Goal: Navigation & Orientation: Understand site structure

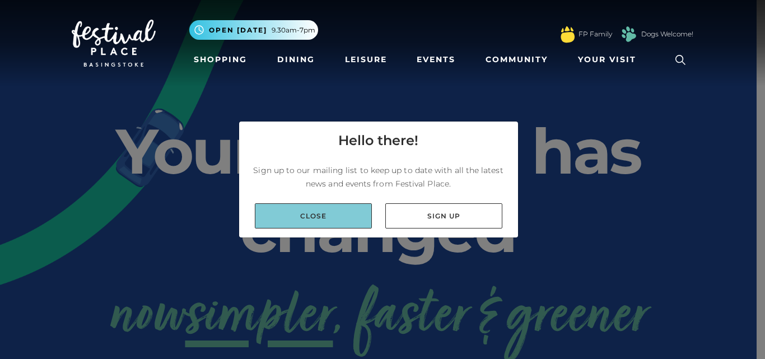
click at [325, 219] on link "Close" at bounding box center [313, 215] width 117 height 25
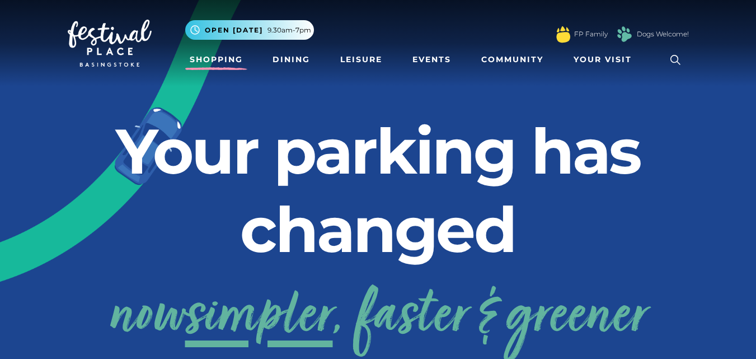
click at [209, 58] on link "Shopping" at bounding box center [216, 59] width 62 height 21
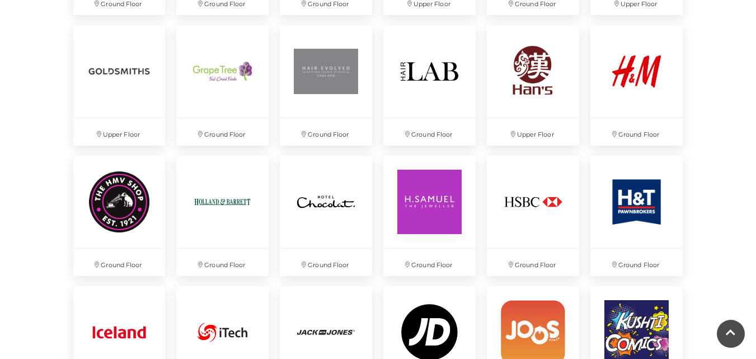
scroll to position [1479, 0]
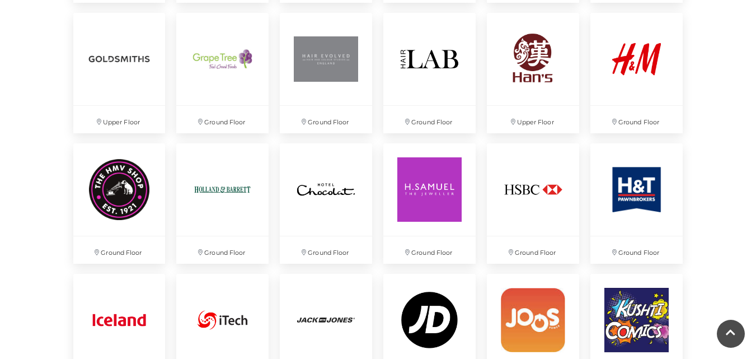
click at [55, 164] on div "Discover something new... Rituals Toytown Søstrene Grene Kushti Comics Fig & Fox" at bounding box center [378, 177] width 756 height 3312
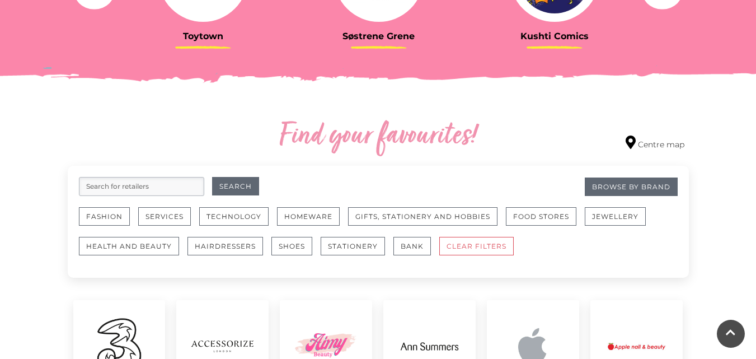
scroll to position [545, 0]
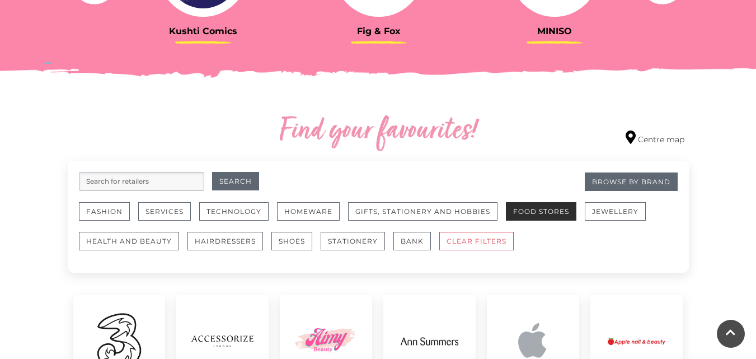
click at [536, 206] on button "Food Stores" at bounding box center [541, 211] width 71 height 18
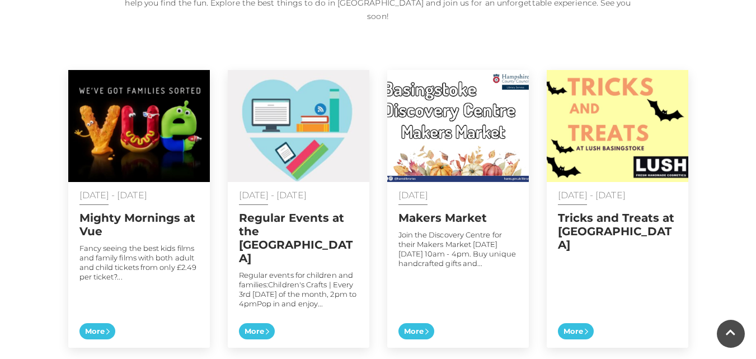
scroll to position [561, 0]
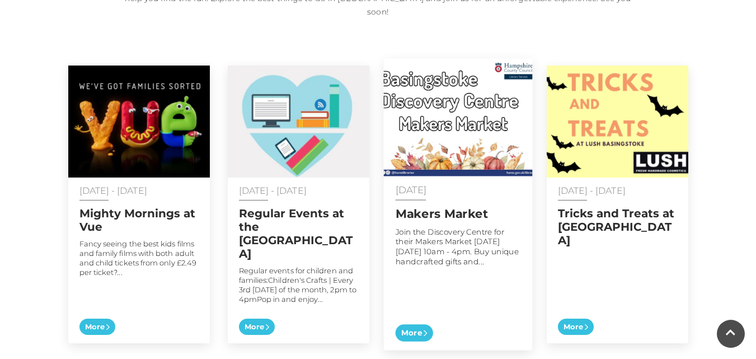
click at [483, 125] on img at bounding box center [457, 118] width 149 height 118
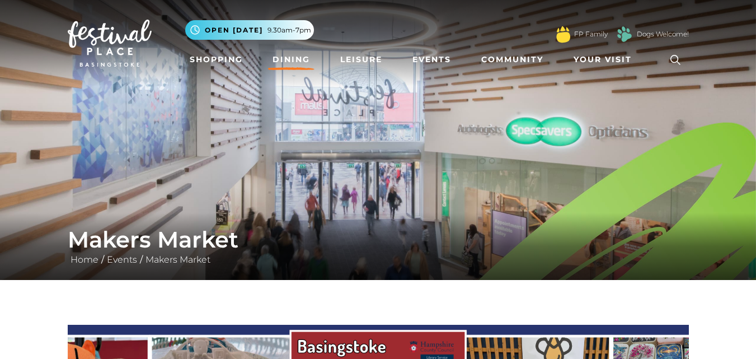
click at [292, 59] on link "Dining" at bounding box center [291, 59] width 46 height 21
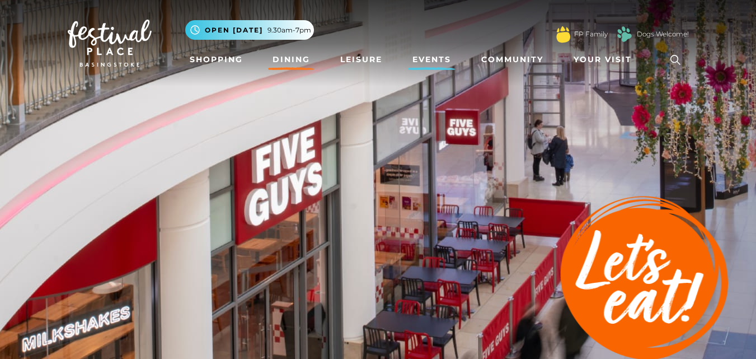
click at [428, 52] on link "Events" at bounding box center [432, 59] width 48 height 21
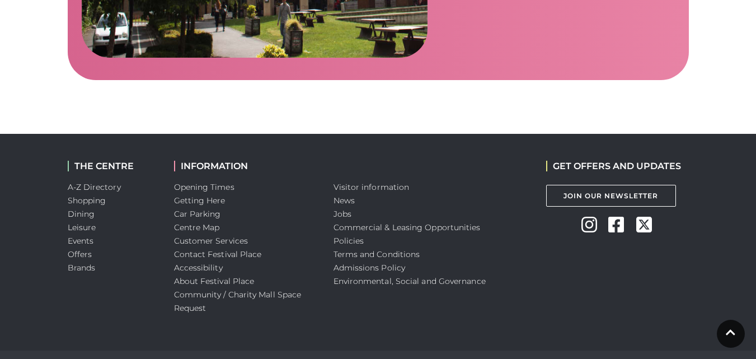
scroll to position [1946, 0]
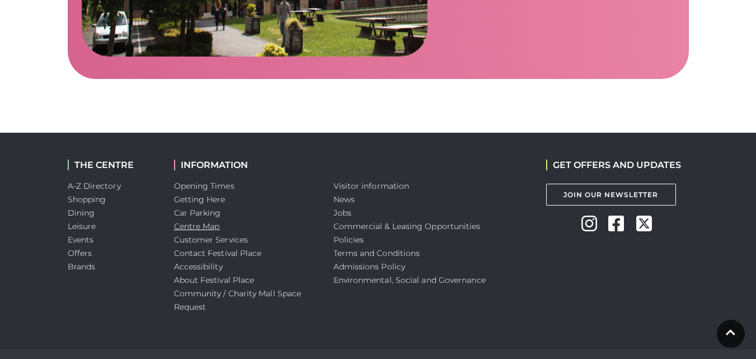
click at [195, 221] on link "Centre Map" at bounding box center [197, 226] width 46 height 10
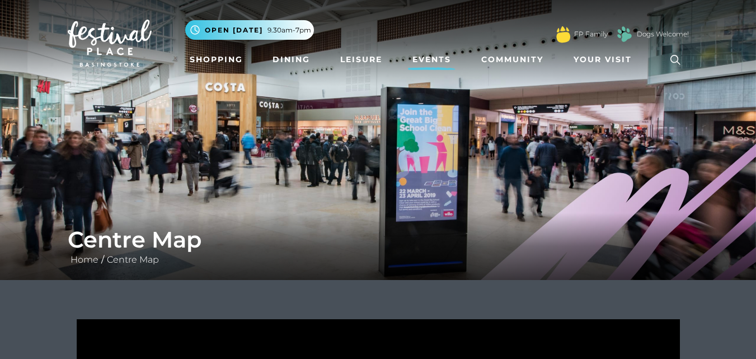
click at [434, 58] on link "Events" at bounding box center [432, 59] width 48 height 21
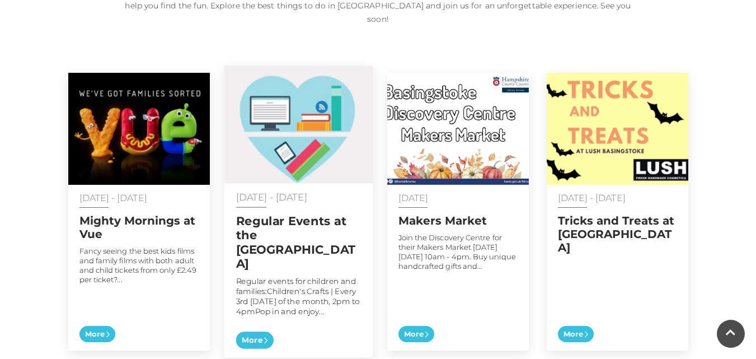
scroll to position [555, 0]
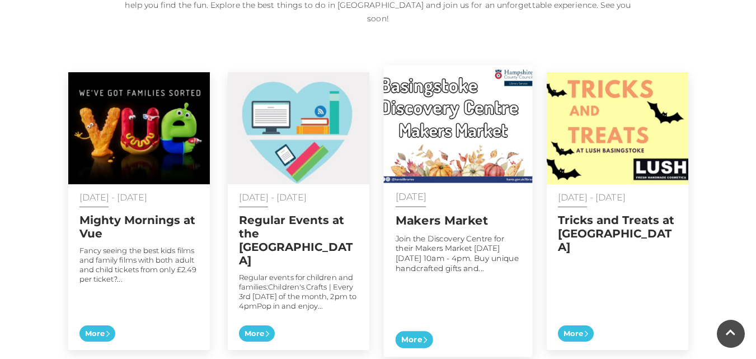
click at [419, 302] on div "[DATE] Makers Market Join the Discovery Centre for their Makers Market [DATE][D…" at bounding box center [457, 270] width 149 height 174
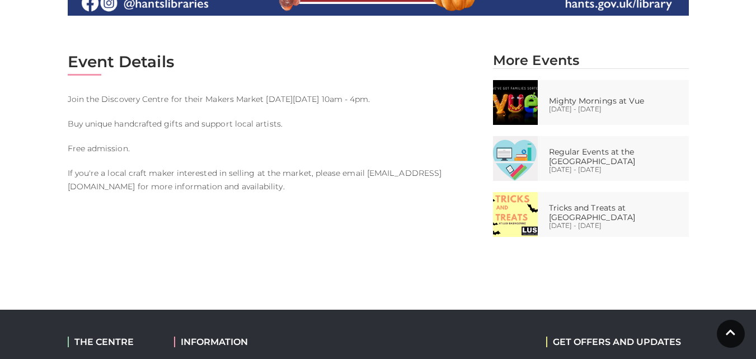
scroll to position [542, 0]
